Goal: Task Accomplishment & Management: Manage account settings

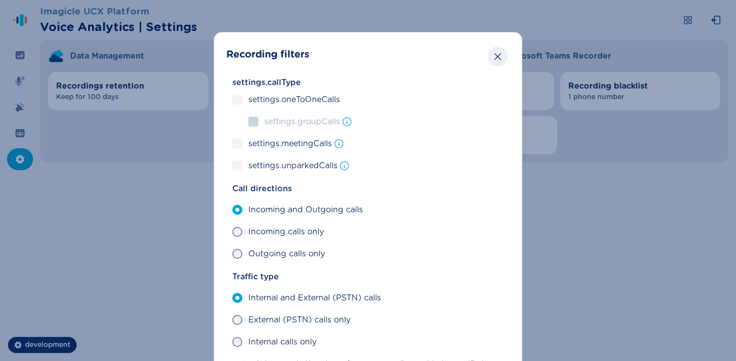
scroll to position [35, 0]
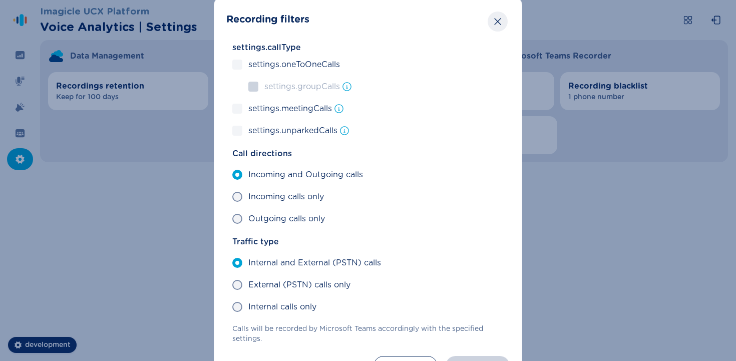
click at [492, 17] on icon "Close" at bounding box center [497, 22] width 10 height 10
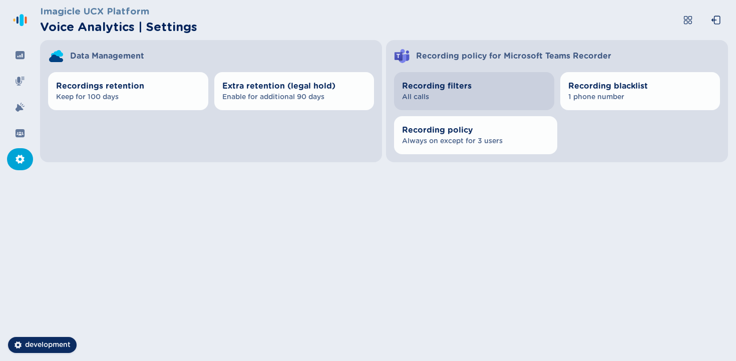
click at [349, 86] on span "Recording filters" at bounding box center [474, 86] width 144 height 12
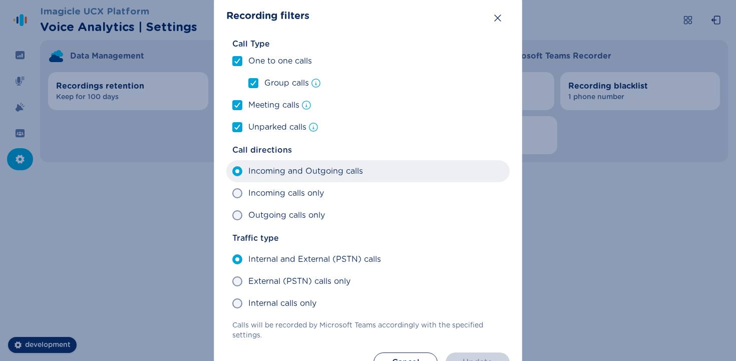
scroll to position [14, 0]
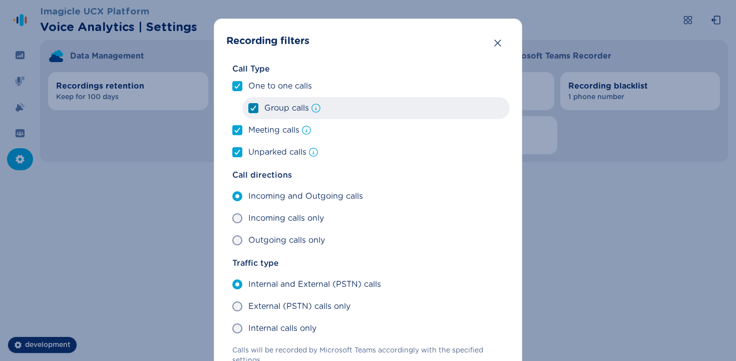
click at [257, 112] on label "Group calls" at bounding box center [375, 108] width 267 height 22
click at [248, 109] on input "Group calls" at bounding box center [248, 108] width 1 height 1
checkbox input "false"
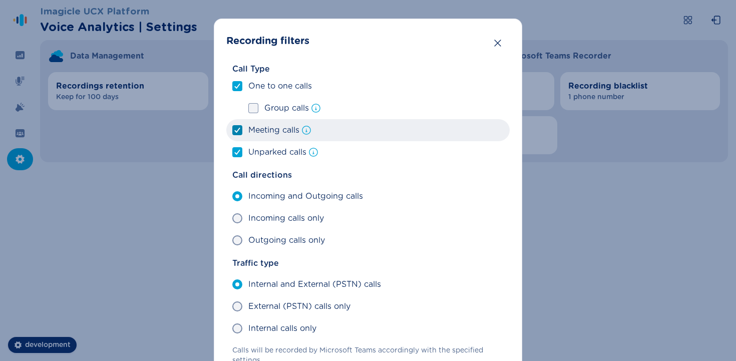
click at [238, 134] on div at bounding box center [237, 130] width 6 height 9
click at [232, 131] on input "Meeting calls" at bounding box center [232, 130] width 1 height 1
checkbox input "false"
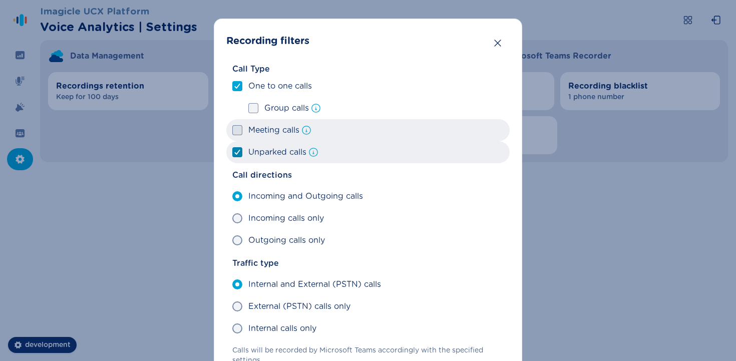
click at [237, 154] on icon at bounding box center [237, 152] width 6 height 5
click at [232, 153] on input "Unparked calls" at bounding box center [232, 152] width 1 height 1
checkbox input "false"
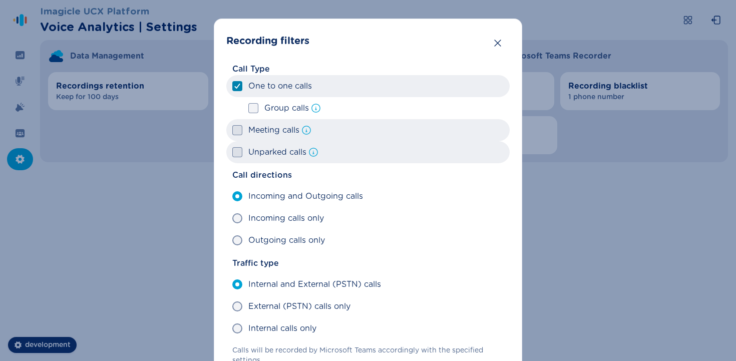
click at [235, 84] on icon at bounding box center [237, 86] width 6 height 5
click at [232, 86] on input "One to one calls" at bounding box center [232, 86] width 1 height 1
checkbox input "false"
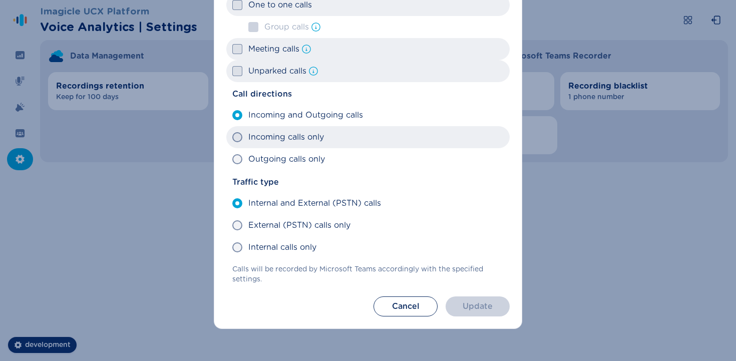
scroll to position [56, 0]
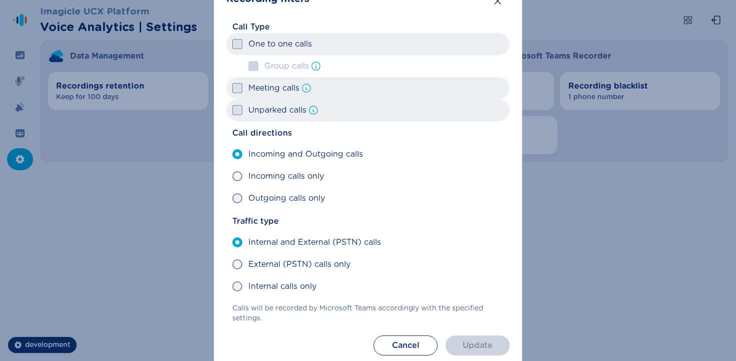
click at [246, 118] on label "Unparked calls" at bounding box center [367, 110] width 283 height 22
click at [232, 111] on input "Unparked calls" at bounding box center [232, 110] width 1 height 1
checkbox input "true"
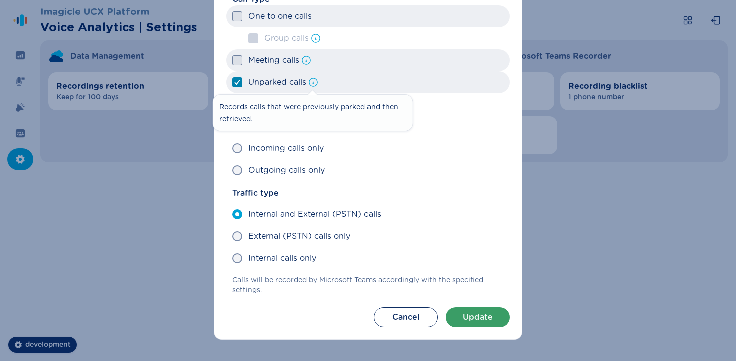
scroll to position [80, 0]
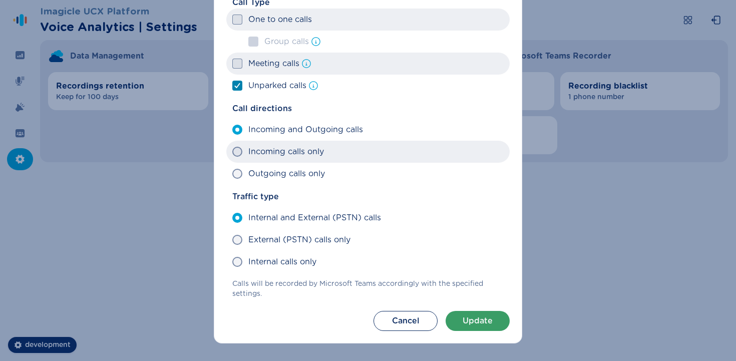
click at [274, 153] on span "Incoming calls only" at bounding box center [286, 152] width 76 height 12
click at [232, 152] on input "Incoming calls only" at bounding box center [232, 152] width 1 height 1
radio input "true"
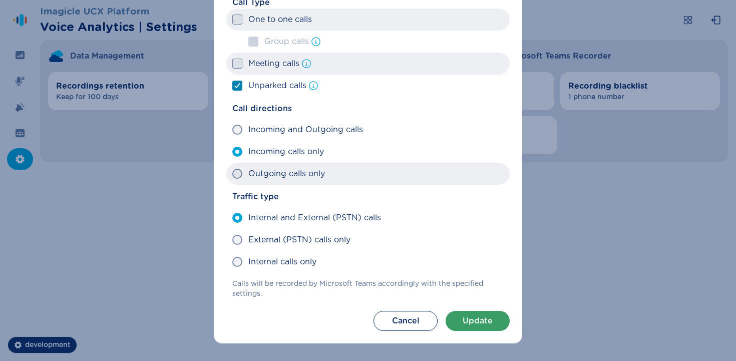
click at [269, 178] on span "Outgoing calls only" at bounding box center [286, 174] width 77 height 12
click at [232, 174] on input "Outgoing calls only" at bounding box center [232, 174] width 1 height 1
radio input "true"
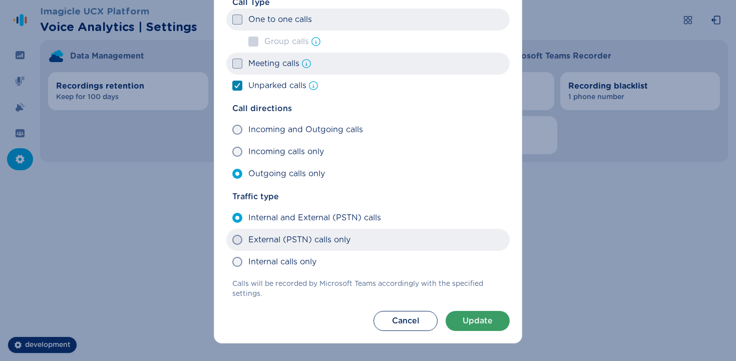
click at [270, 245] on span "External (PSTN) calls only" at bounding box center [299, 240] width 102 height 12
click at [232, 240] on input "External (PSTN) calls only" at bounding box center [232, 240] width 1 height 1
radio input "true"
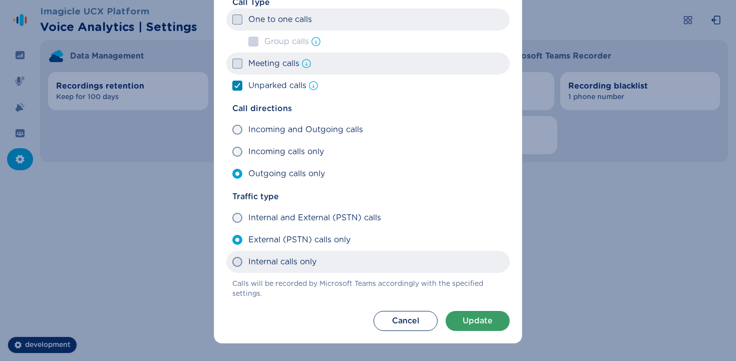
click at [270, 258] on span "Internal calls only" at bounding box center [282, 262] width 68 height 12
click at [232, 262] on input "Internal calls only" at bounding box center [232, 262] width 1 height 1
radio input "true"
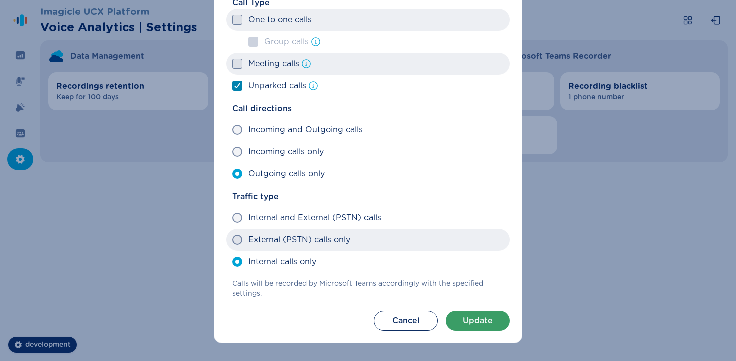
click at [270, 231] on label "External (PSTN) calls only" at bounding box center [367, 240] width 283 height 22
click at [232, 240] on input "External (PSTN) calls only" at bounding box center [232, 240] width 1 height 1
radio input "true"
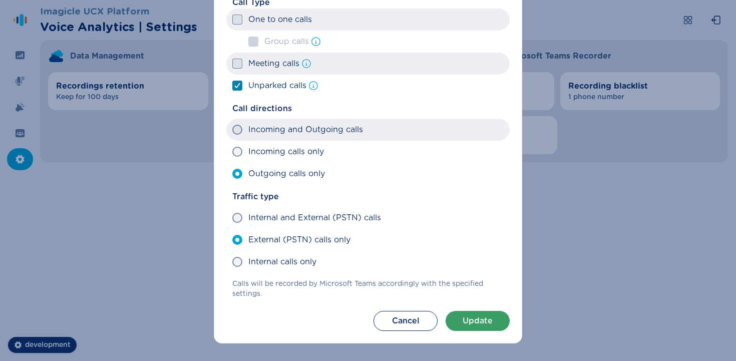
click at [264, 133] on span "Incoming and Outgoing calls" at bounding box center [305, 130] width 115 height 12
click at [232, 130] on input "Incoming and Outgoing calls" at bounding box center [232, 130] width 1 height 1
radio input "true"
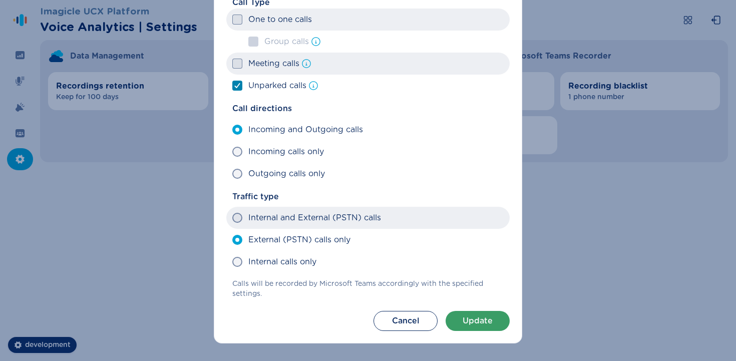
click at [269, 213] on span "Internal and External (PSTN) calls" at bounding box center [314, 218] width 133 height 12
click at [232, 218] on input "Internal and External (PSTN) calls" at bounding box center [232, 218] width 1 height 1
radio input "true"
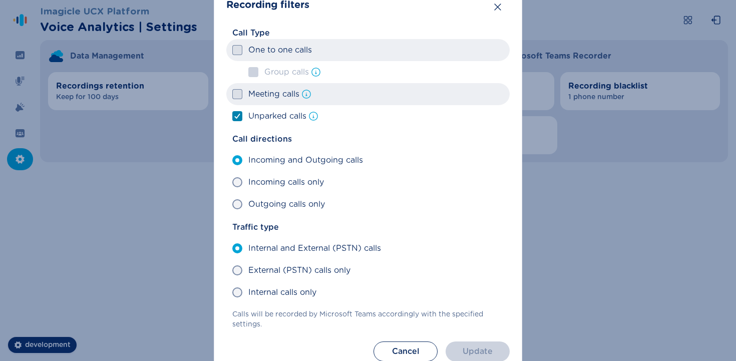
click at [259, 98] on span "Meeting calls" at bounding box center [273, 94] width 51 height 12
click at [232, 95] on input "Meeting calls" at bounding box center [232, 94] width 1 height 1
checkbox input "true"
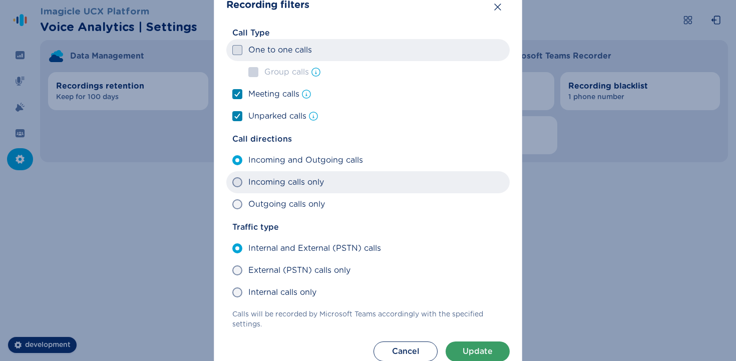
scroll to position [95, 0]
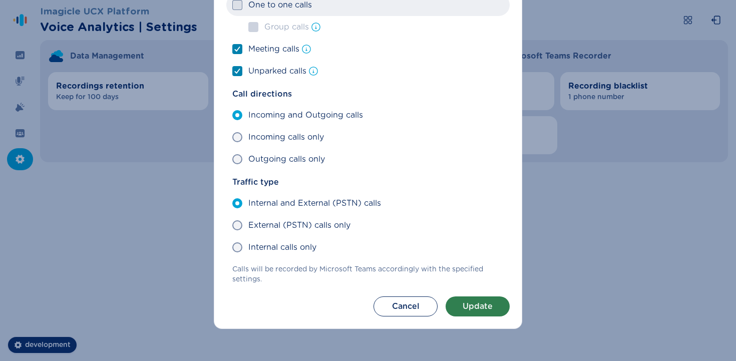
click at [349, 298] on button "Update" at bounding box center [477, 306] width 64 height 20
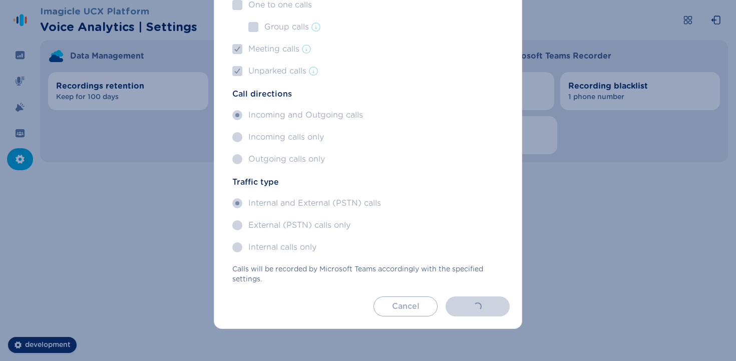
scroll to position [0, 0]
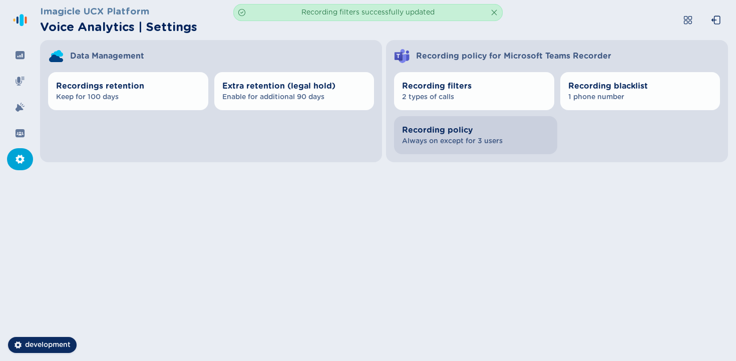
click at [349, 143] on span "Always on except for 3 users" at bounding box center [475, 141] width 147 height 10
select select "AlwaysOn"
select select "OnDemand"
select select "AlwaysOn"
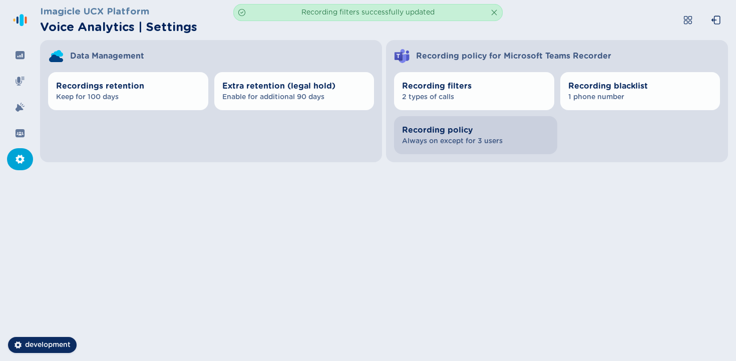
select select "OnDemand"
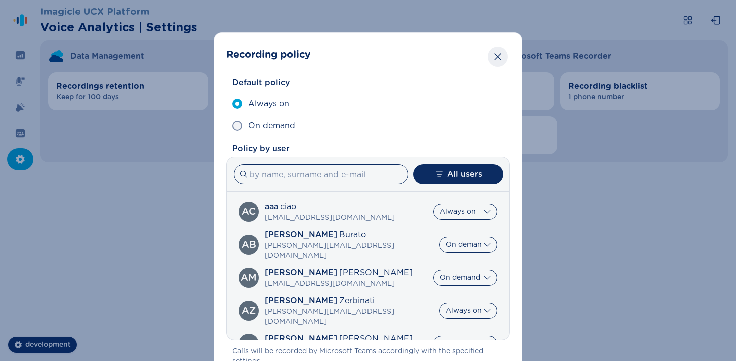
click at [349, 52] on icon "Close" at bounding box center [497, 57] width 10 height 10
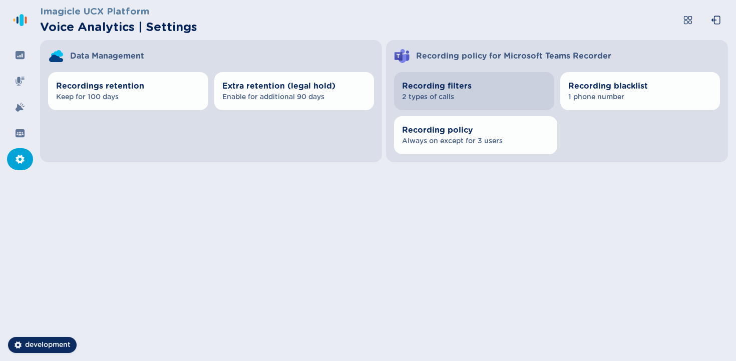
click at [349, 101] on span "2 types of calls" at bounding box center [474, 97] width 144 height 10
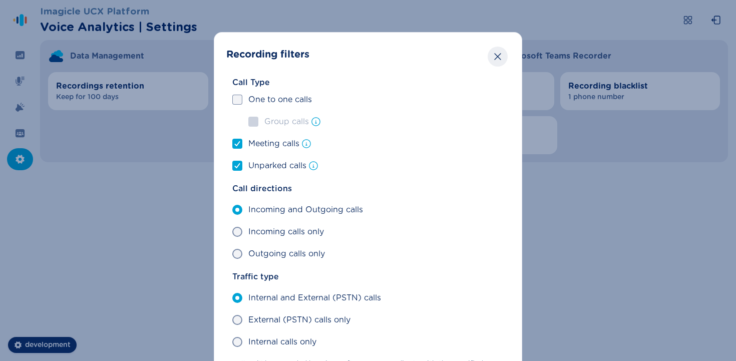
click at [349, 61] on icon "Close" at bounding box center [497, 57] width 10 height 10
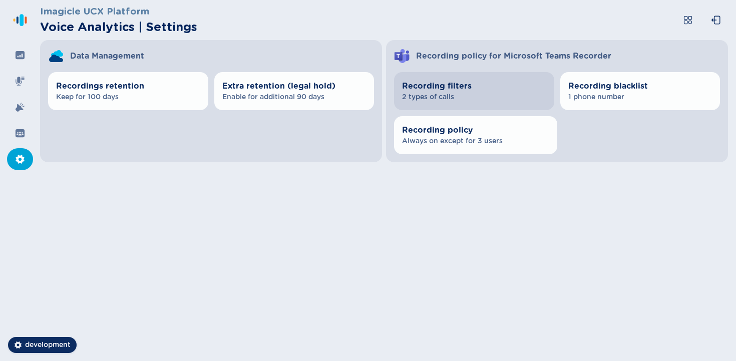
click at [349, 94] on span "2 types of calls" at bounding box center [474, 97] width 144 height 10
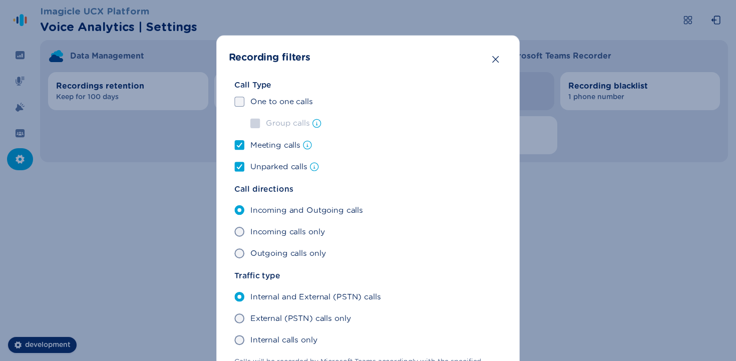
scroll to position [95, 0]
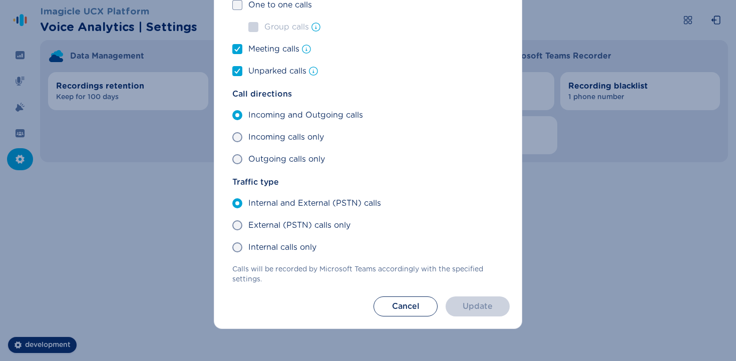
click at [349, 181] on div "Recording filters Call Type One to one calls Group calls Meeting calls Unparked…" at bounding box center [368, 180] width 736 height 361
click at [349, 305] on button "Cancel" at bounding box center [405, 306] width 64 height 20
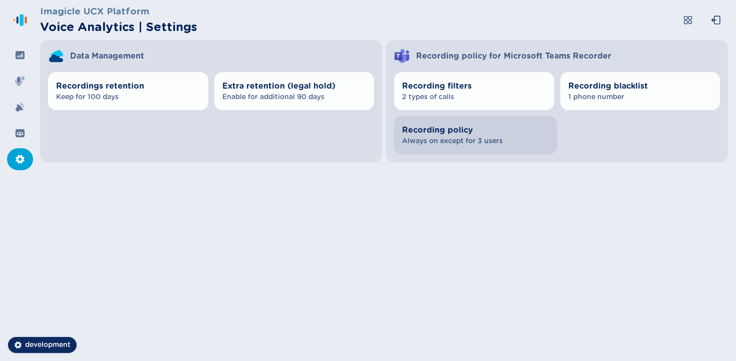
click at [349, 132] on span "Recording policy" at bounding box center [475, 130] width 147 height 12
select select "AlwaysOn"
select select "OnDemand"
select select "AlwaysOn"
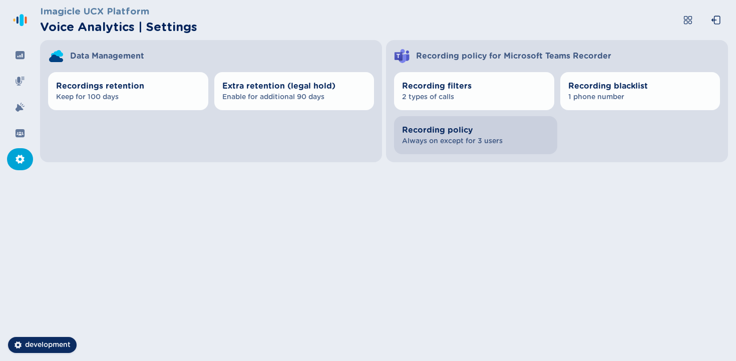
select select "OnDemand"
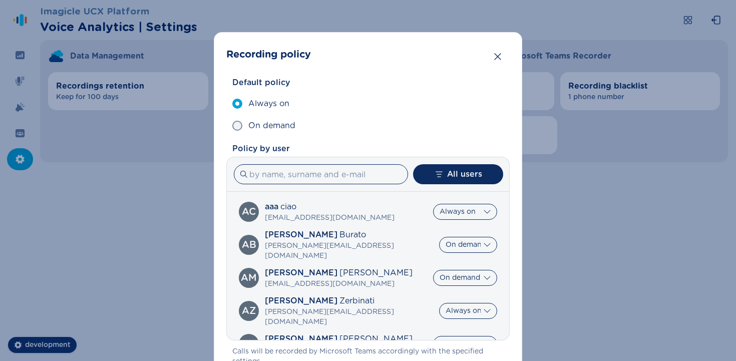
scroll to position [82, 0]
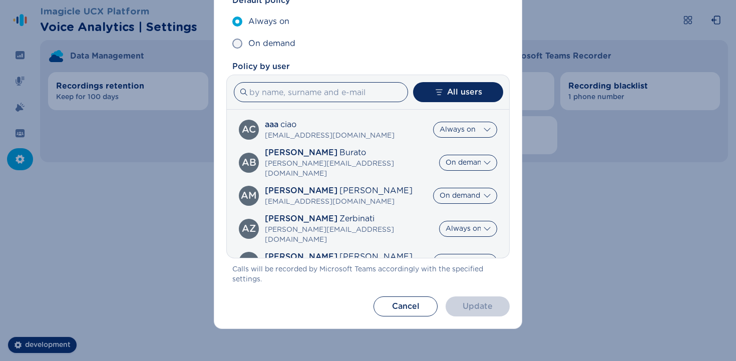
click at [349, 280] on div "Recording policy Default policy Always on On demand Policy by user All users ac…" at bounding box center [368, 180] width 736 height 361
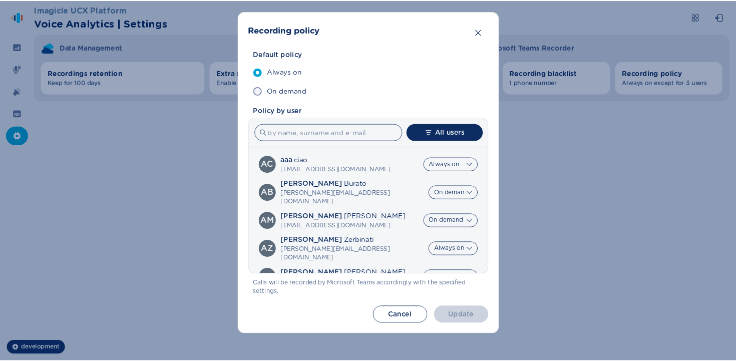
scroll to position [0, 0]
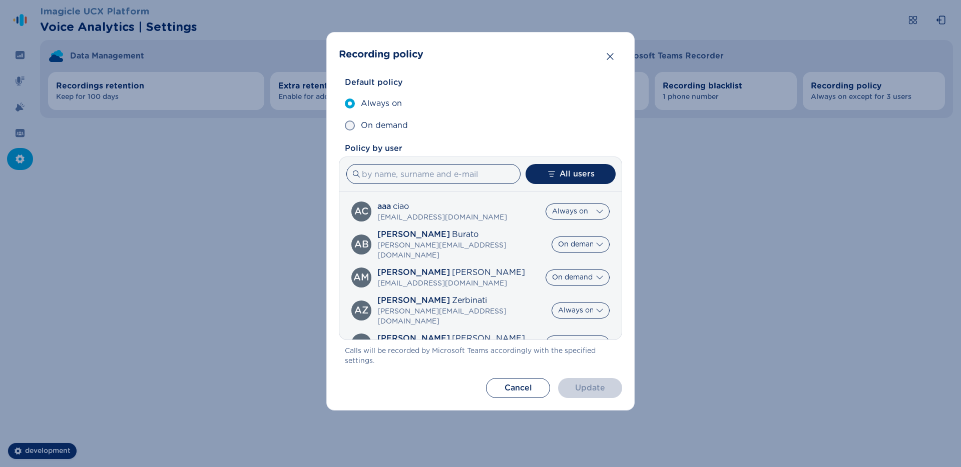
click at [349, 55] on section "Recording policy Default policy Always on On demand Policy by user All users ac…" at bounding box center [480, 221] width 308 height 379
click at [349, 58] on header "Recording policy" at bounding box center [480, 55] width 283 height 20
click at [349, 59] on icon "Close" at bounding box center [610, 57] width 10 height 10
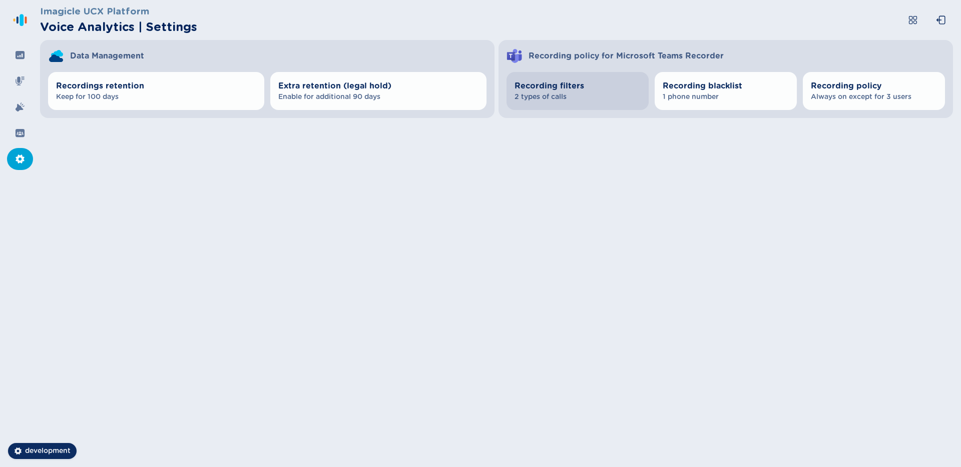
click at [349, 100] on span "2 types of calls" at bounding box center [577, 97] width 126 height 10
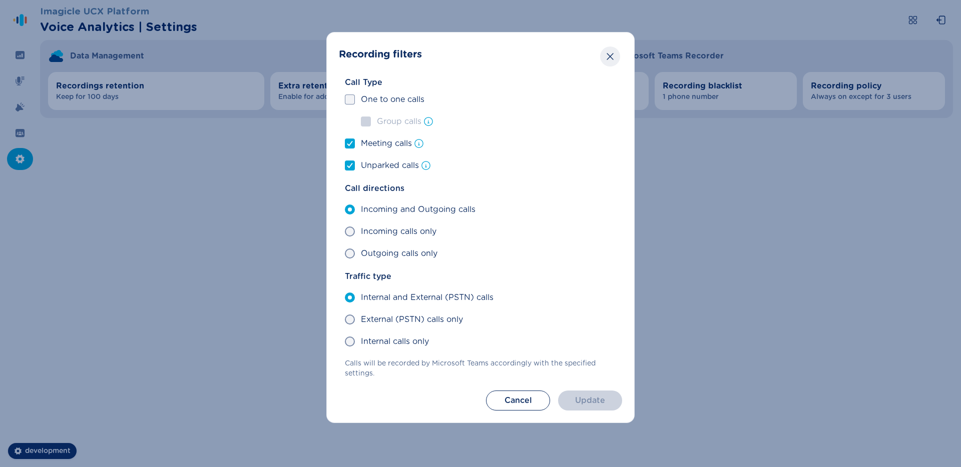
click at [349, 56] on icon "Close" at bounding box center [610, 57] width 10 height 10
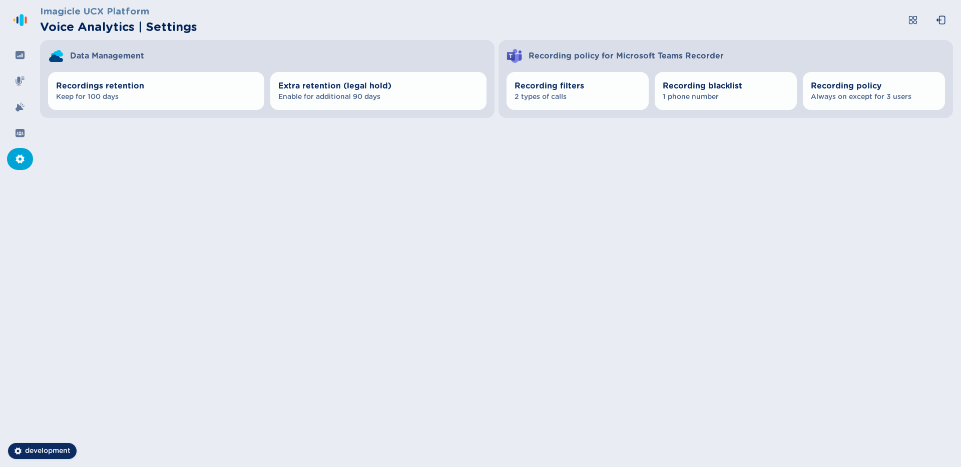
click at [349, 113] on div "Recording filters 2 types of calls Recording blacklist 1 phone number Recording…" at bounding box center [725, 91] width 454 height 54
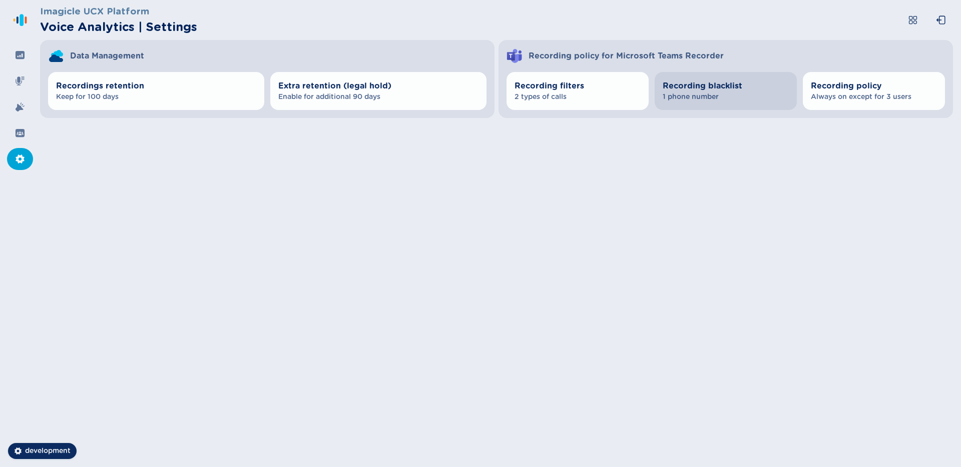
click at [349, 95] on span "1 phone number" at bounding box center [725, 97] width 126 height 10
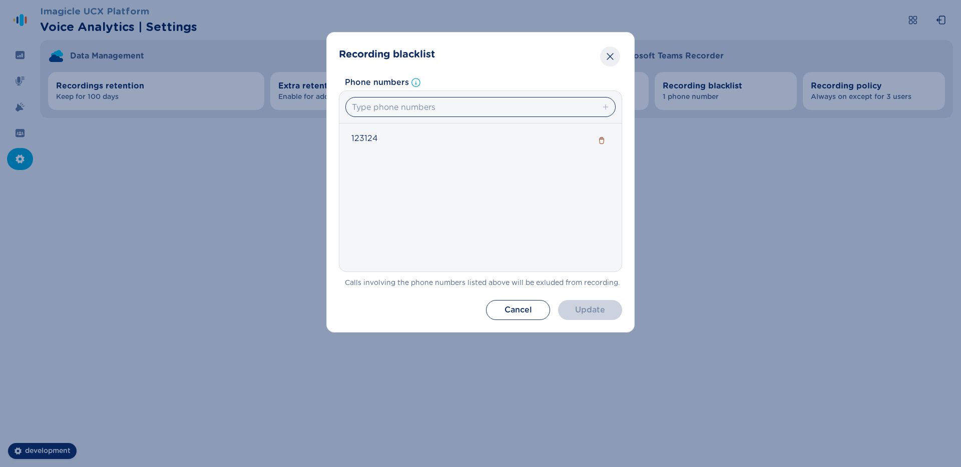
click at [349, 55] on icon "Close" at bounding box center [610, 57] width 10 height 10
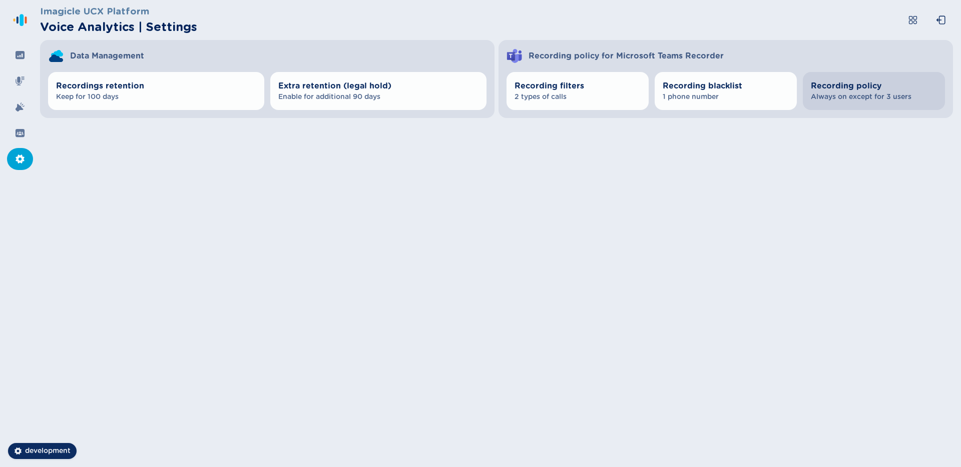
click at [349, 107] on button "Recording policy Always on except for 3 users" at bounding box center [874, 91] width 142 height 38
select select "AlwaysOn"
select select "OnDemand"
select select "AlwaysOn"
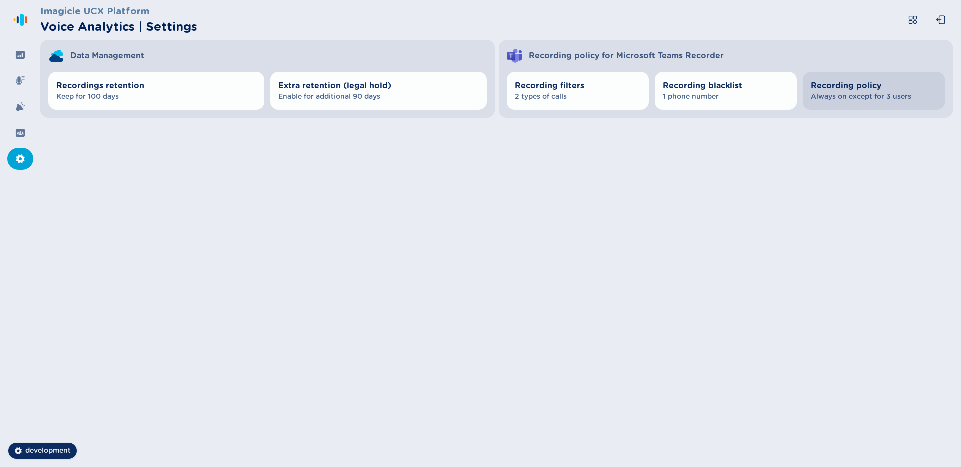
select select "OnDemand"
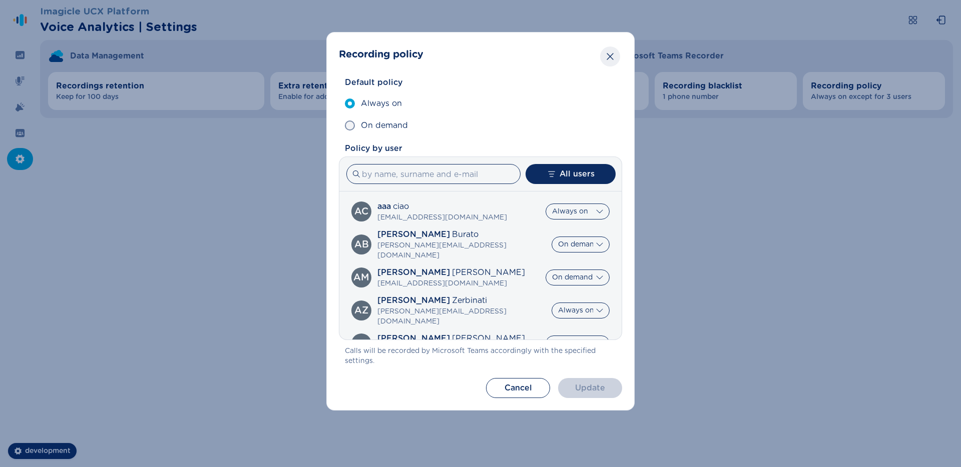
click at [349, 63] on button "Close" at bounding box center [610, 57] width 20 height 20
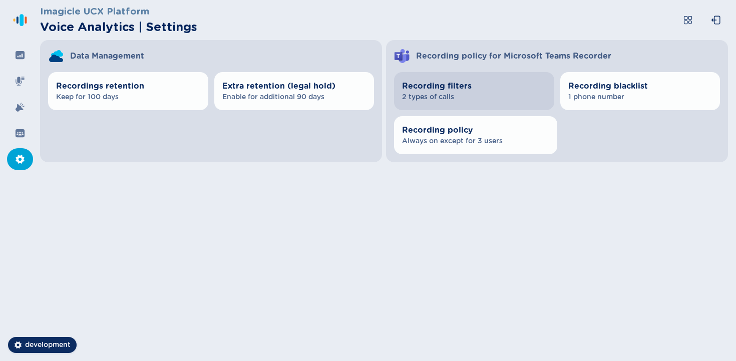
click at [349, 92] on span "2 types of calls" at bounding box center [474, 97] width 144 height 10
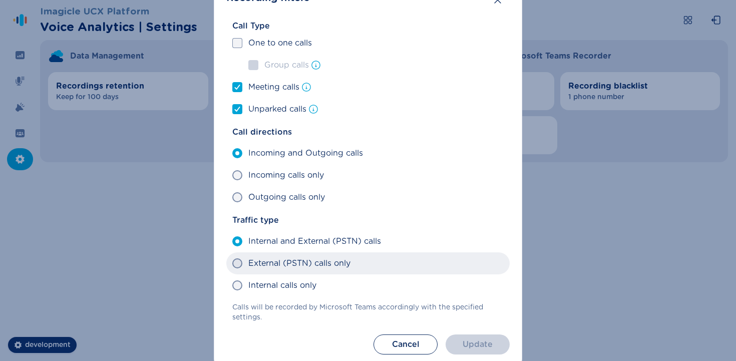
scroll to position [95, 0]
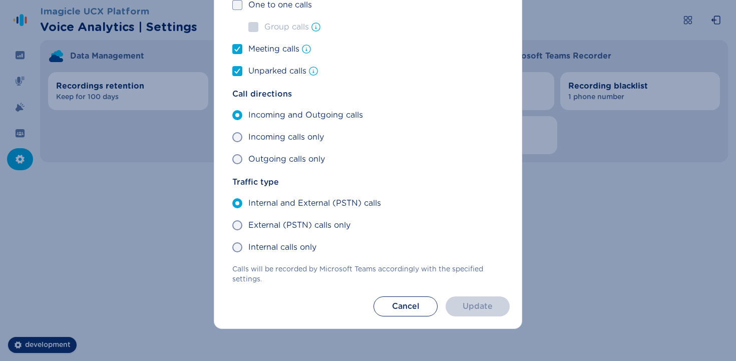
click at [349, 243] on div "Recording filters Call Type One to one calls Group calls Meeting calls Unparked…" at bounding box center [368, 180] width 736 height 361
click at [349, 300] on button "Cancel" at bounding box center [405, 306] width 64 height 20
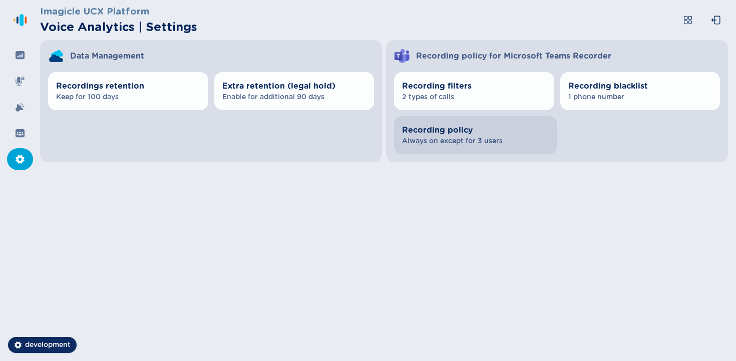
click at [349, 136] on span "Always on except for 3 users" at bounding box center [475, 141] width 147 height 10
select select "AlwaysOn"
select select "OnDemand"
select select "AlwaysOn"
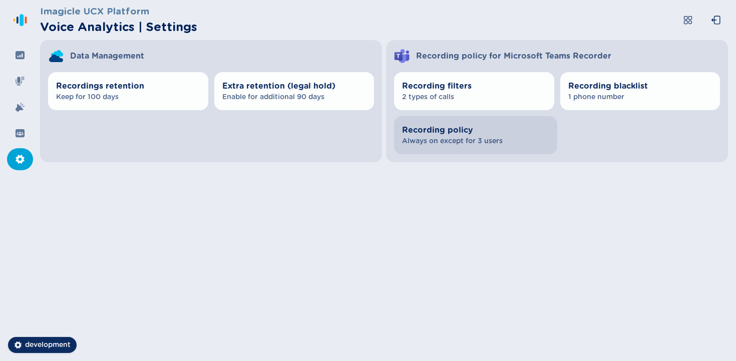
select select "OnDemand"
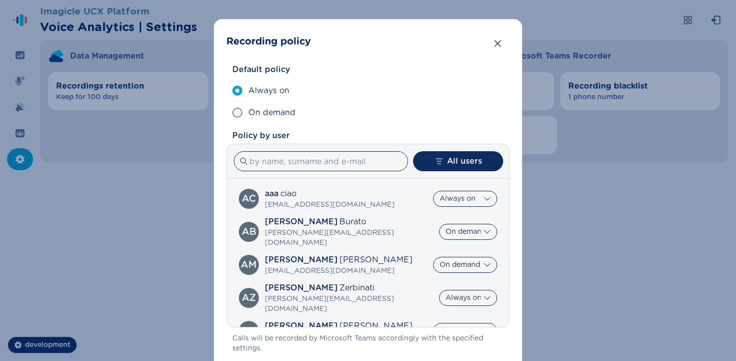
scroll to position [0, 0]
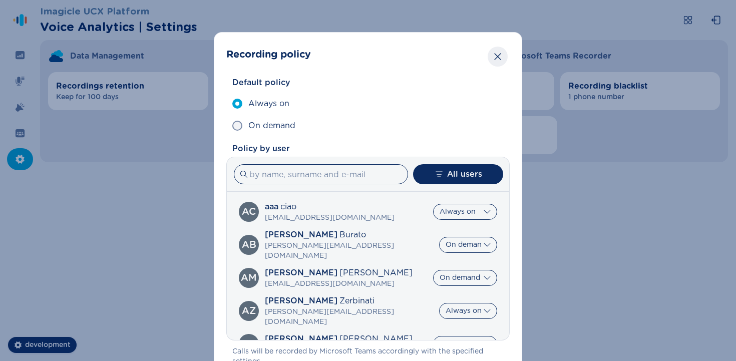
click at [349, 61] on icon "Close" at bounding box center [497, 57] width 10 height 10
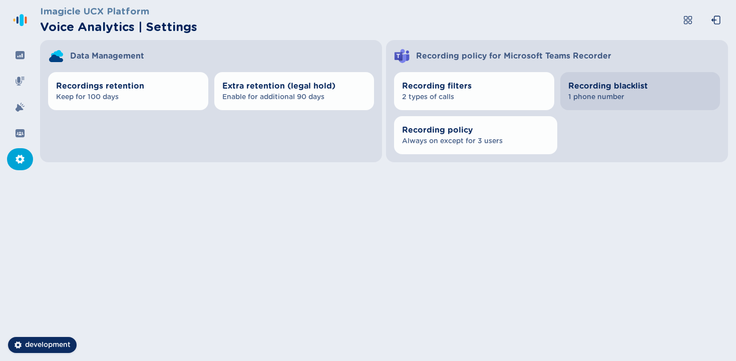
click at [349, 91] on span "Recording blacklist" at bounding box center [640, 86] width 144 height 12
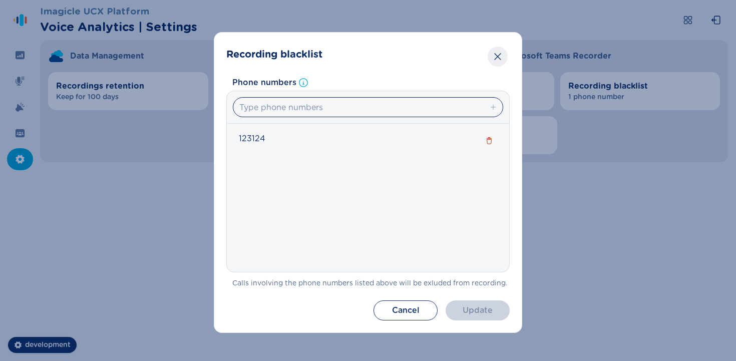
click at [349, 52] on icon "Close" at bounding box center [497, 57] width 10 height 10
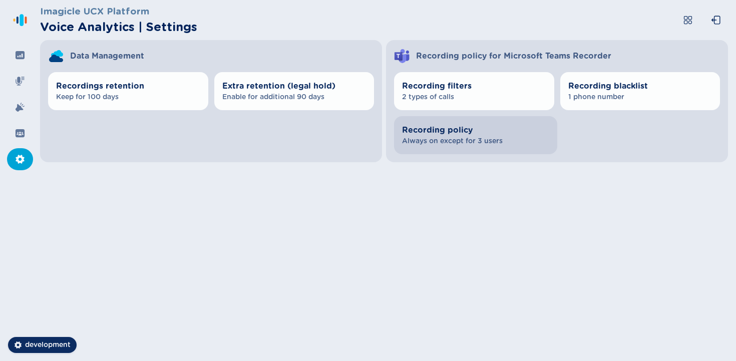
click at [349, 130] on span "Recording policy" at bounding box center [475, 130] width 147 height 12
select select "AlwaysOn"
select select "OnDemand"
select select "AlwaysOn"
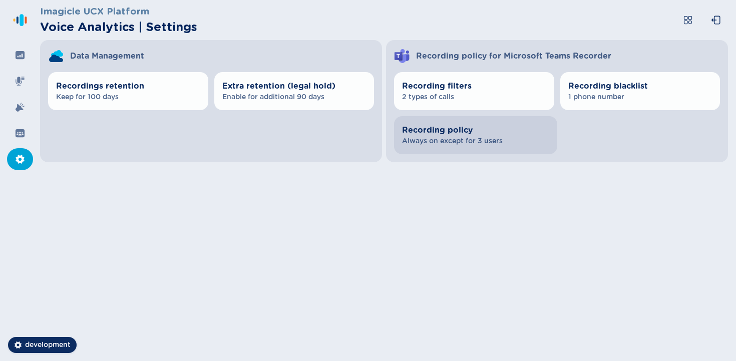
select select "OnDemand"
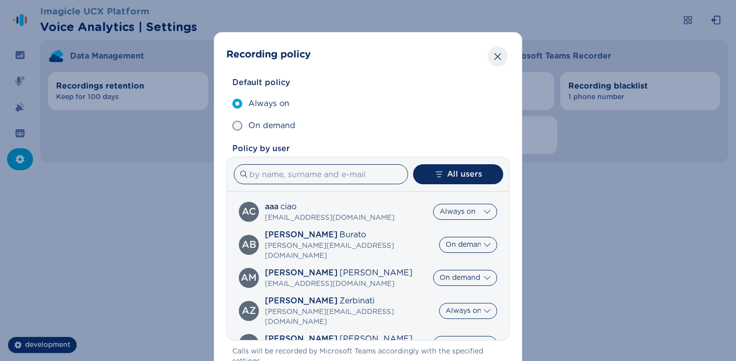
click at [349, 61] on button "Close" at bounding box center [497, 57] width 20 height 20
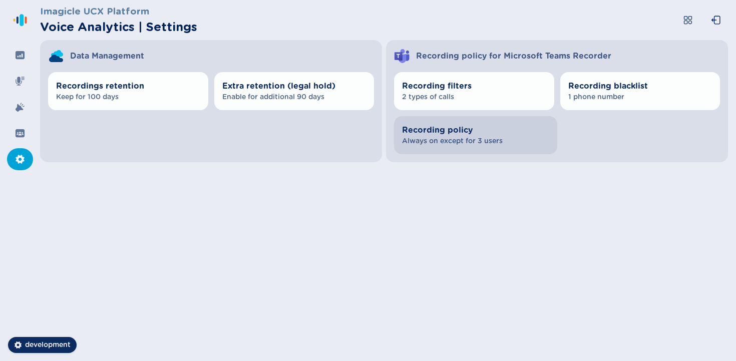
click at [349, 138] on span "Always on except for 3 users" at bounding box center [475, 141] width 147 height 10
select select "AlwaysOn"
select select "OnDemand"
select select "AlwaysOn"
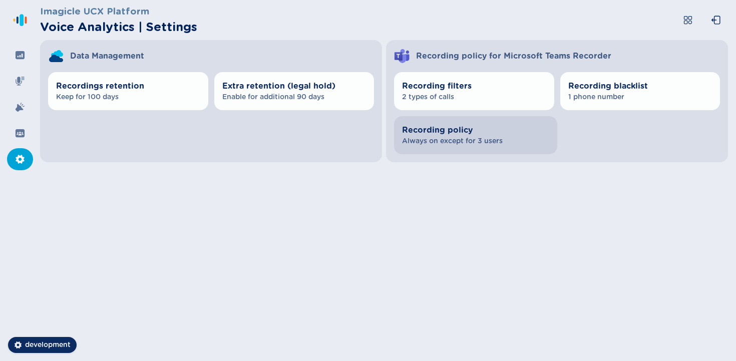
select select "OnDemand"
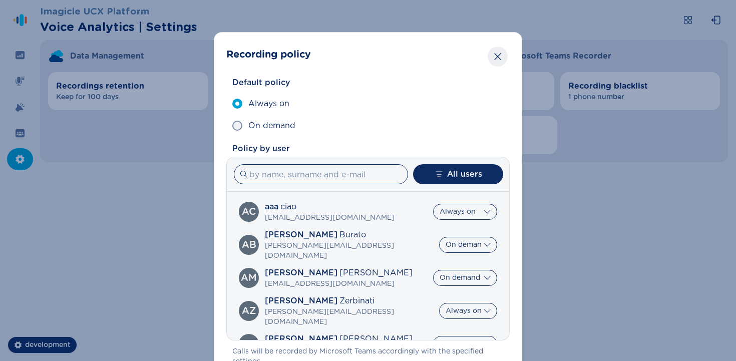
click at [349, 58] on icon "Close" at bounding box center [497, 57] width 10 height 10
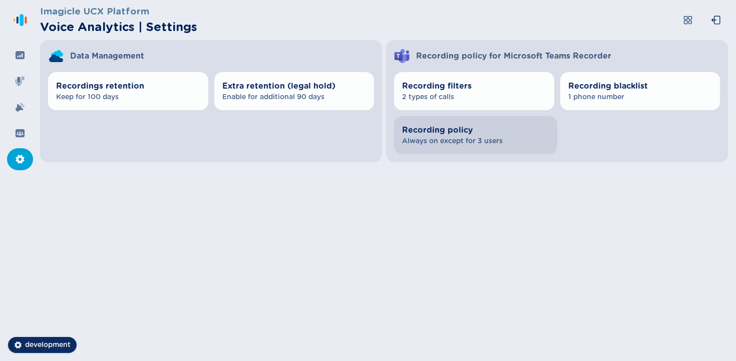
click at [349, 120] on button "Recording policy Always on except for 3 users" at bounding box center [475, 135] width 163 height 38
select select "AlwaysOn"
select select "OnDemand"
select select "AlwaysOn"
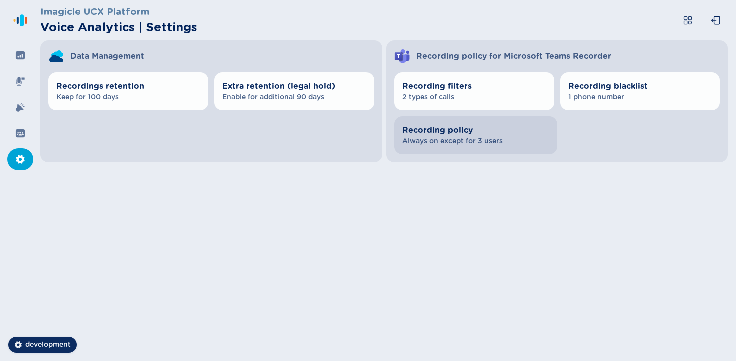
select select "OnDemand"
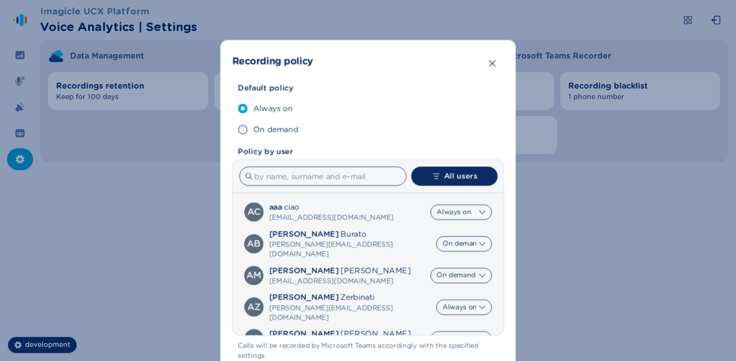
scroll to position [82, 0]
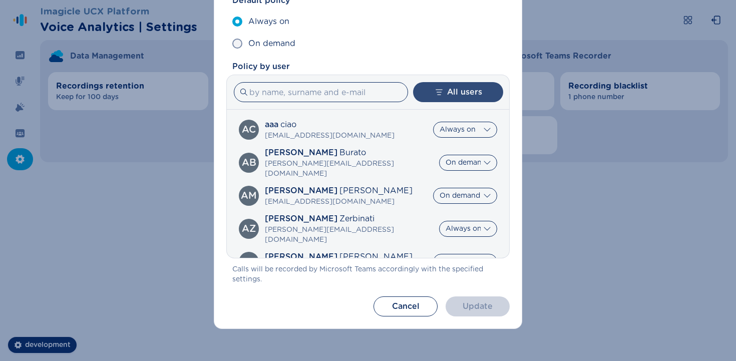
click at [349, 94] on button "All users" at bounding box center [458, 92] width 90 height 20
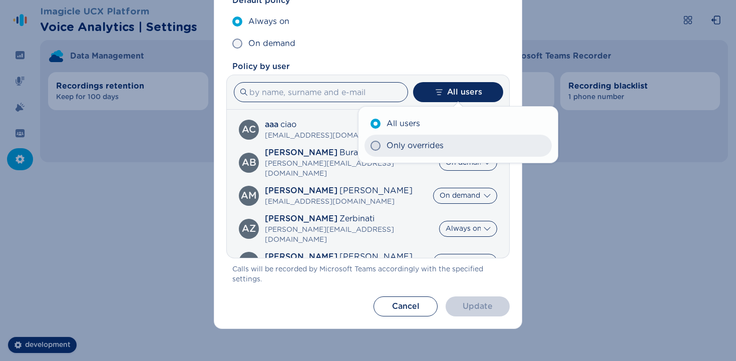
click at [349, 142] on span "Only overrides" at bounding box center [414, 146] width 57 height 12
click at [349, 146] on input "Only overrides" at bounding box center [370, 146] width 1 height 1
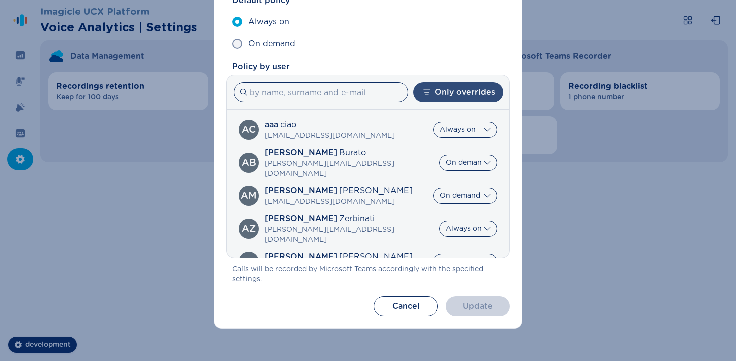
click at [349, 89] on button "Only overrides" at bounding box center [458, 92] width 90 height 20
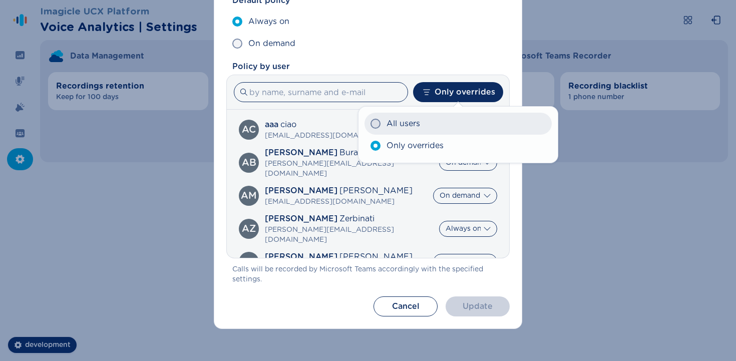
click at [349, 125] on span "All users" at bounding box center [403, 124] width 34 height 12
click at [349, 124] on input "All users" at bounding box center [370, 124] width 1 height 1
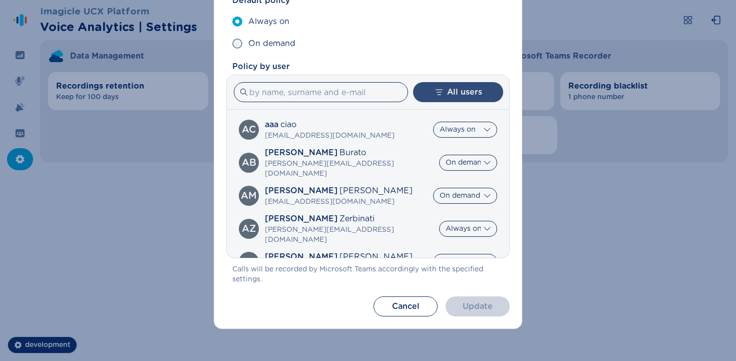
click at [349, 97] on button "All users" at bounding box center [458, 92] width 90 height 20
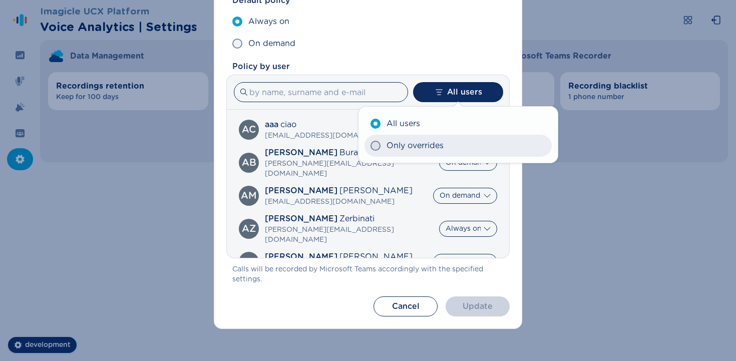
click at [349, 144] on label "Only overrides" at bounding box center [457, 146] width 187 height 22
click at [349, 146] on input "Only overrides" at bounding box center [370, 146] width 1 height 1
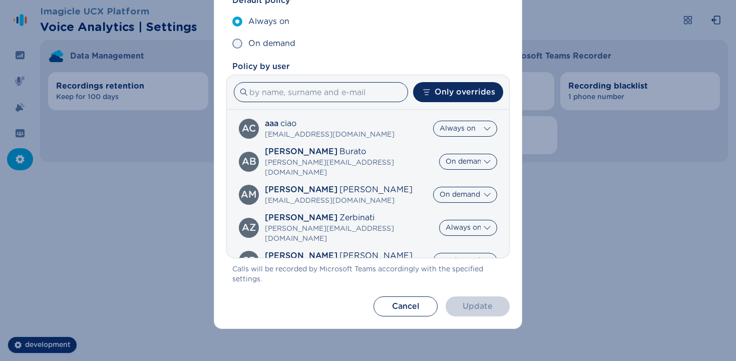
scroll to position [0, 0]
click at [349, 91] on button "Only overrides" at bounding box center [458, 92] width 90 height 20
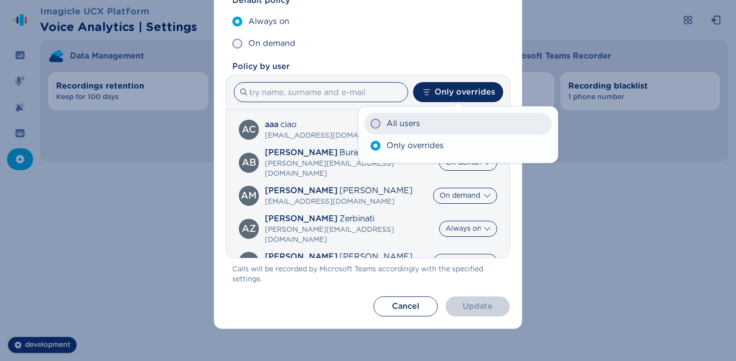
click at [349, 126] on span "All users" at bounding box center [403, 124] width 34 height 12
click at [349, 124] on input "All users" at bounding box center [370, 124] width 1 height 1
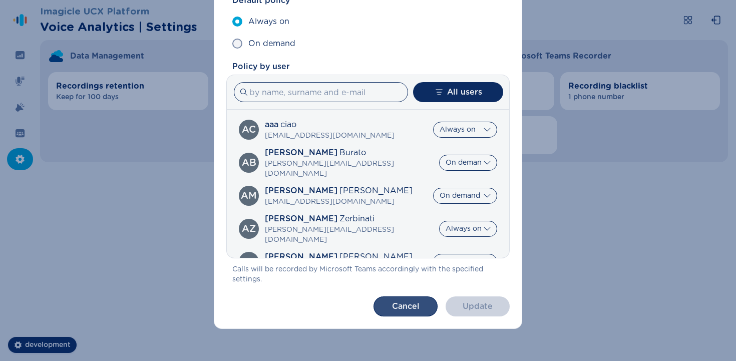
click at [349, 306] on button "Cancel" at bounding box center [405, 306] width 64 height 20
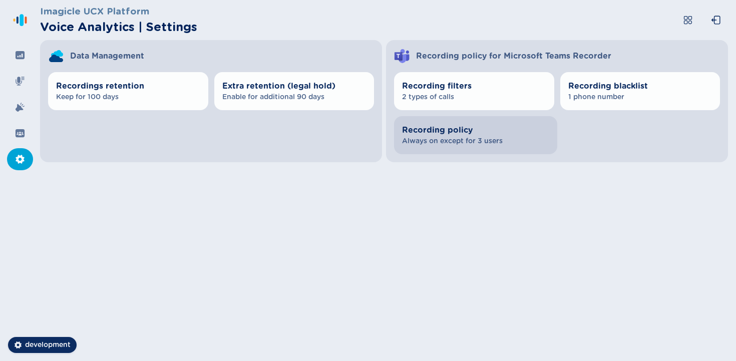
click at [349, 140] on span "Always on except for 3 users" at bounding box center [475, 141] width 147 height 10
select select "AlwaysOn"
select select "OnDemand"
select select "AlwaysOn"
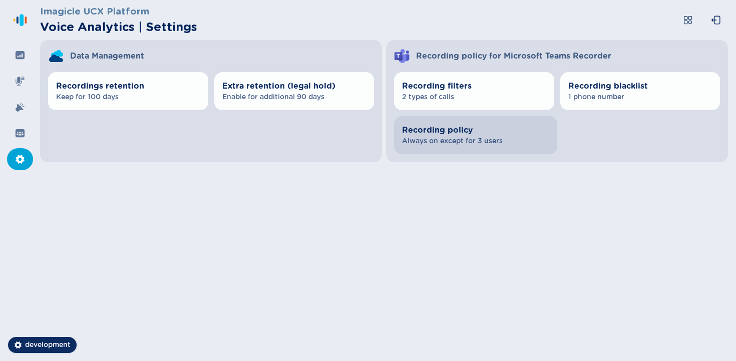
select select "OnDemand"
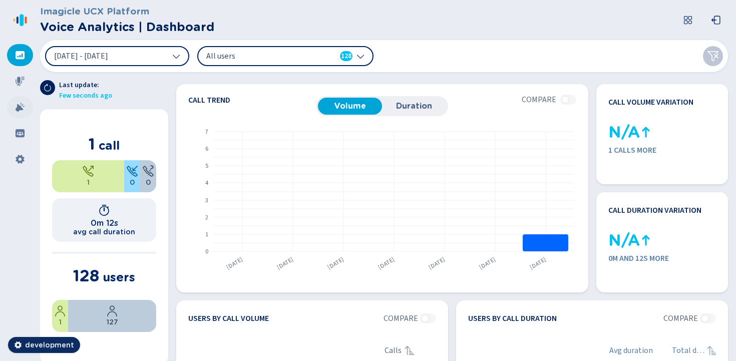
click at [26, 112] on div at bounding box center [20, 107] width 26 height 22
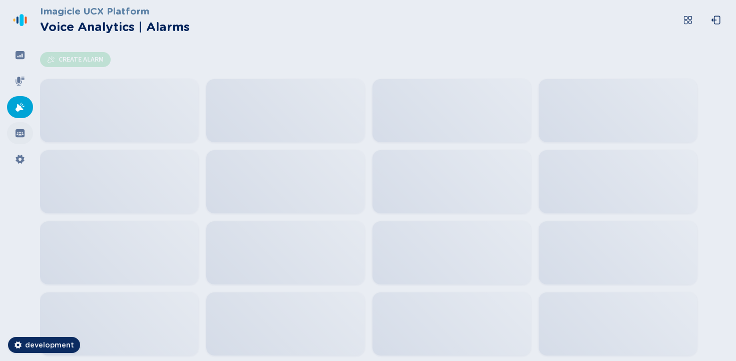
click at [24, 130] on icon at bounding box center [20, 133] width 9 height 8
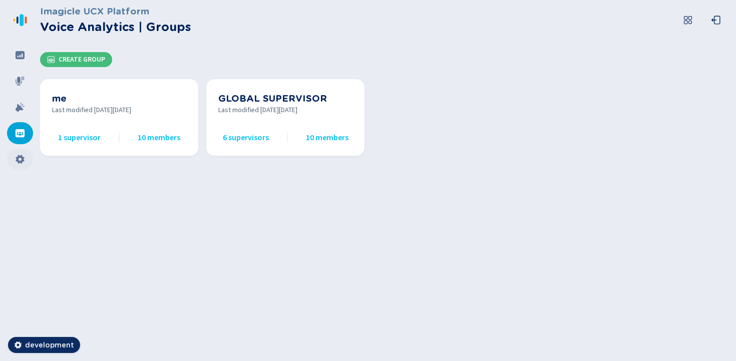
click at [26, 161] on div at bounding box center [20, 159] width 26 height 22
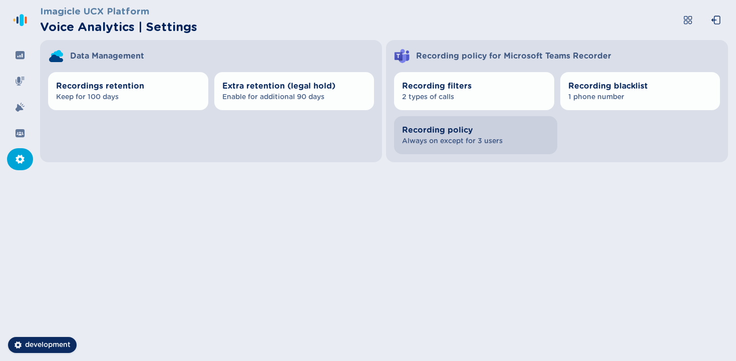
click at [471, 124] on span "Recording policy" at bounding box center [475, 130] width 147 height 12
select select "AlwaysOn"
select select "OnDemand"
select select "AlwaysOn"
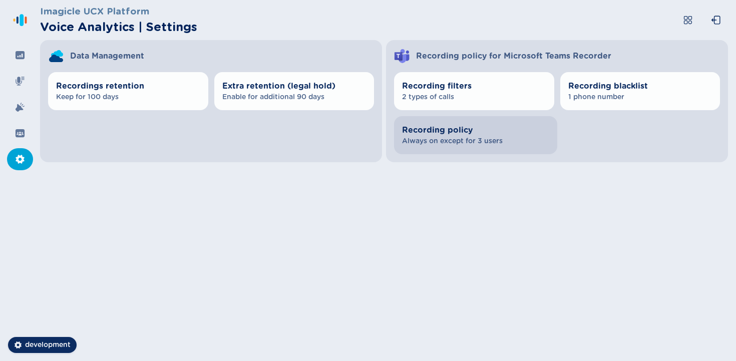
select select "OnDemand"
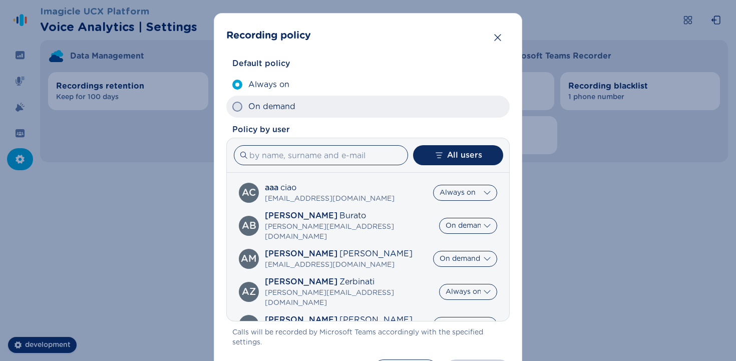
click at [259, 103] on span "On demand" at bounding box center [271, 107] width 47 height 12
click at [232, 107] on input "On demand" at bounding box center [232, 107] width 1 height 1
radio input "true"
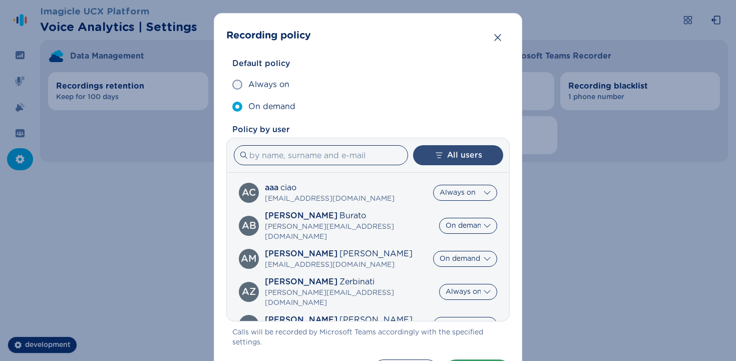
click at [474, 153] on button "All users" at bounding box center [458, 155] width 90 height 20
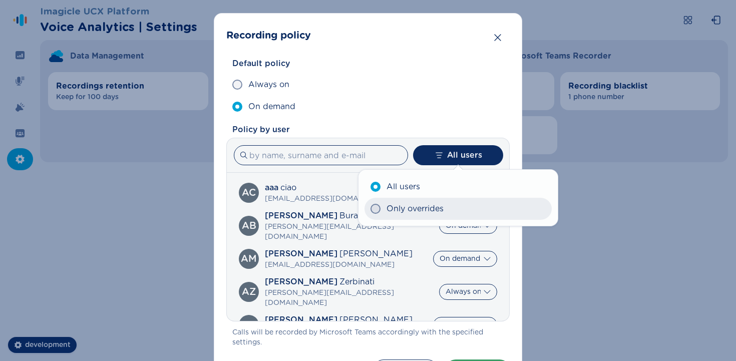
click at [418, 216] on label "Only overrides" at bounding box center [457, 209] width 187 height 22
click at [370, 209] on input "Only overrides" at bounding box center [370, 209] width 1 height 1
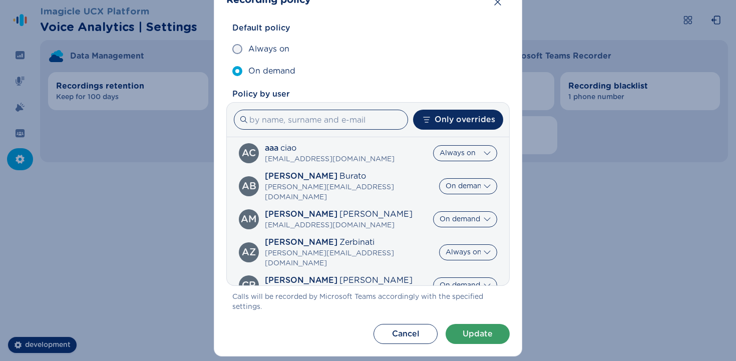
scroll to position [82, 0]
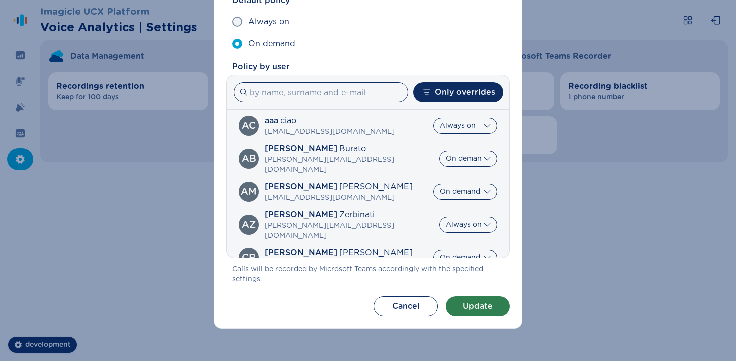
click at [483, 315] on button "Update" at bounding box center [477, 306] width 64 height 20
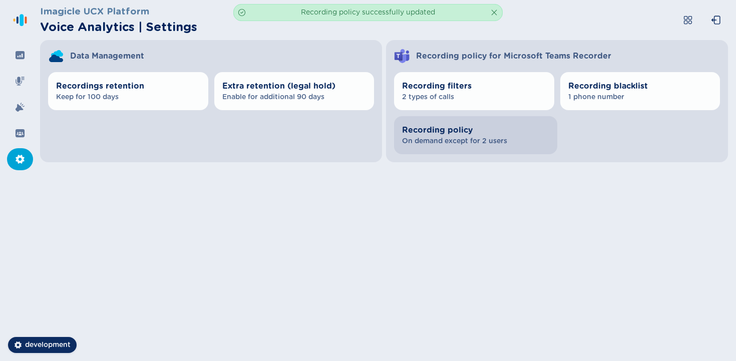
click at [483, 148] on button "Recording policy On demand except for 2 users" at bounding box center [475, 135] width 163 height 38
select select "AlwaysOn"
select select "OnDemand"
select select "AlwaysOn"
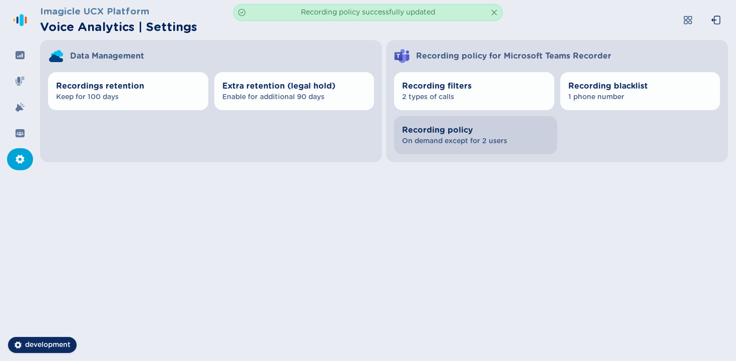
select select "OnDemand"
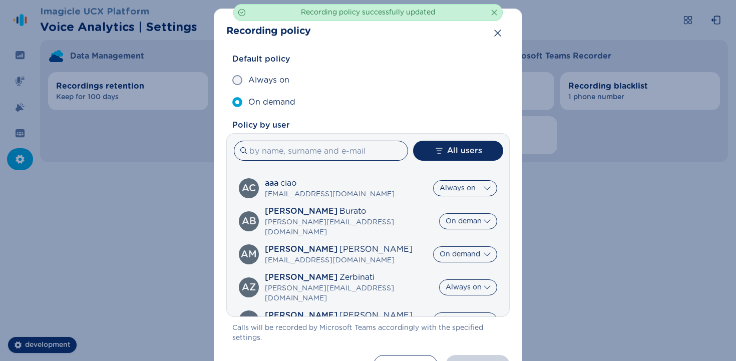
scroll to position [0, 0]
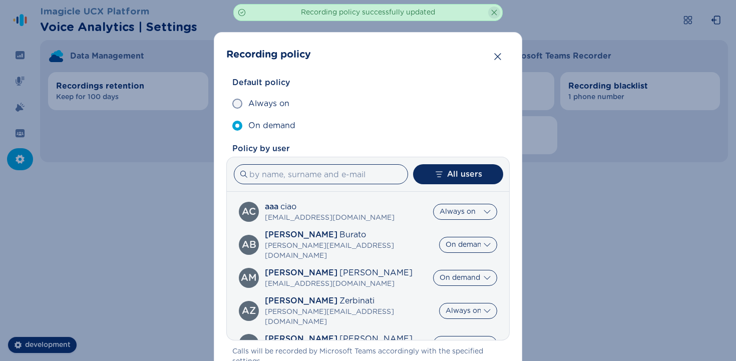
click at [490, 12] on icon "Clear" at bounding box center [494, 13] width 8 height 8
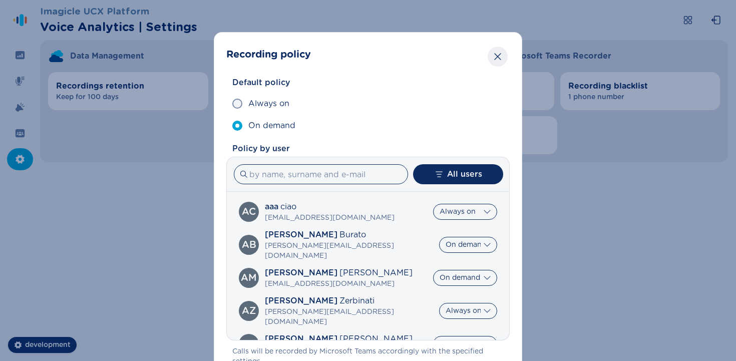
click at [493, 65] on button "Close" at bounding box center [497, 57] width 20 height 20
